Goal: Navigation & Orientation: Find specific page/section

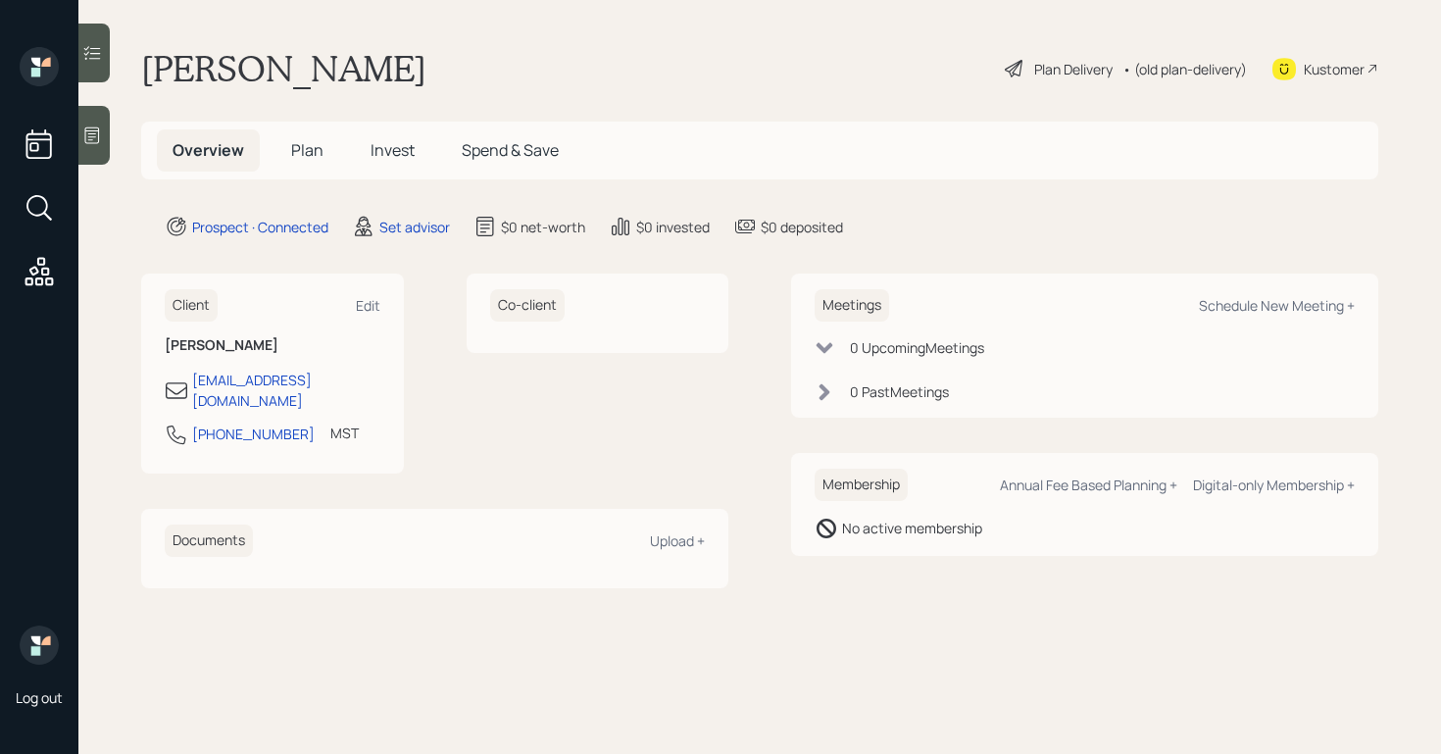
click at [96, 128] on icon at bounding box center [92, 135] width 20 height 20
